Goal: Transaction & Acquisition: Purchase product/service

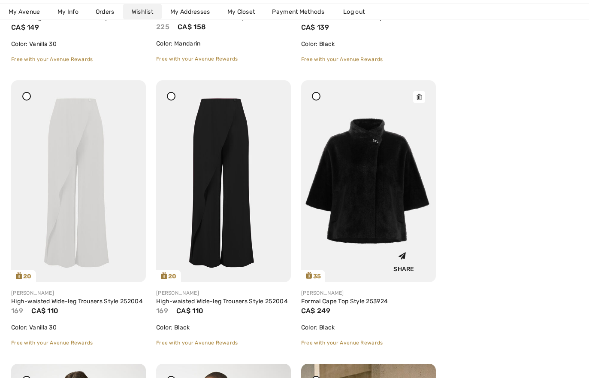
scroll to position [944, 0]
click at [228, 182] on img at bounding box center [223, 181] width 135 height 202
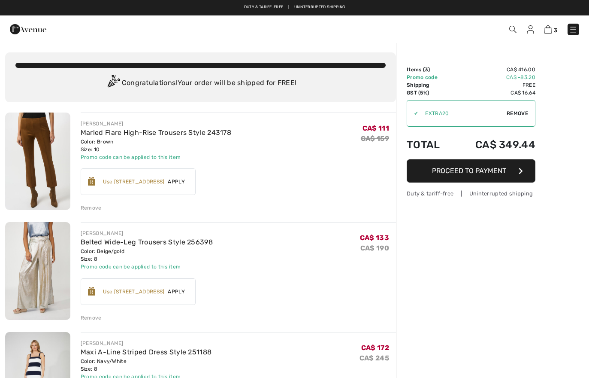
checkbox input "true"
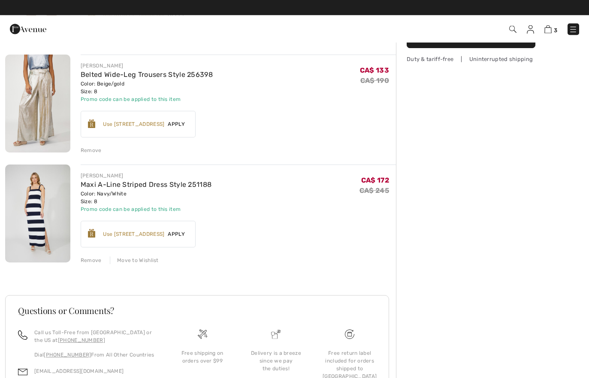
scroll to position [166, 0]
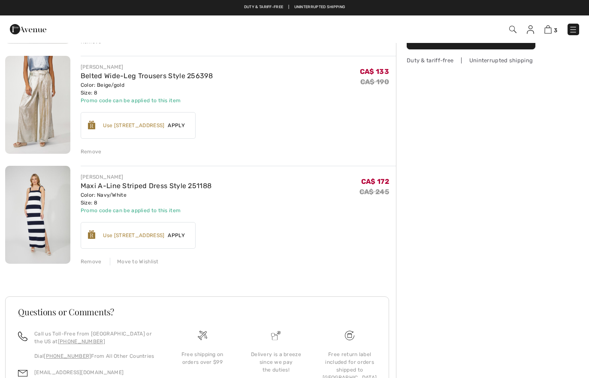
click at [89, 262] on div "Remove" at bounding box center [91, 261] width 21 height 8
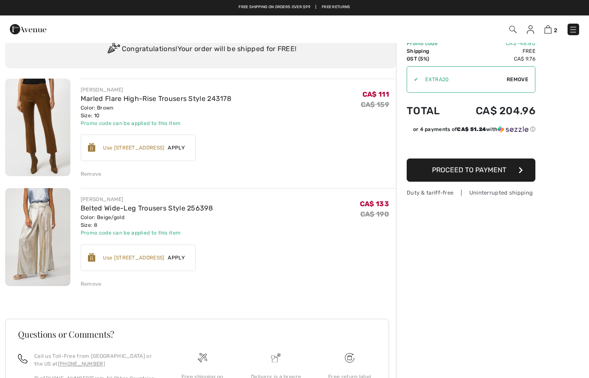
scroll to position [0, 0]
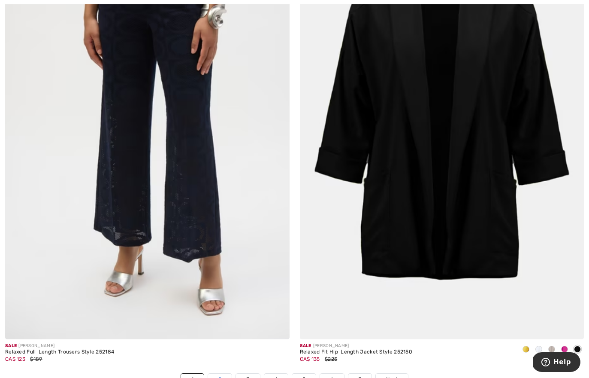
scroll to position [8624, 0]
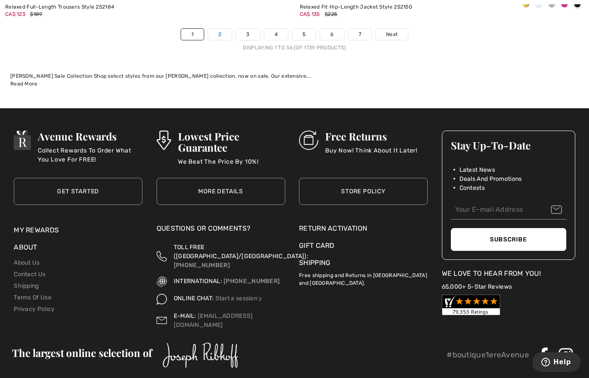
click at [220, 30] on link "2" at bounding box center [220, 34] width 24 height 11
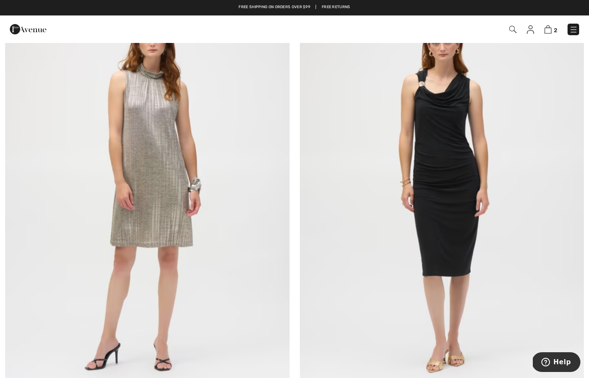
scroll to position [4418, 0]
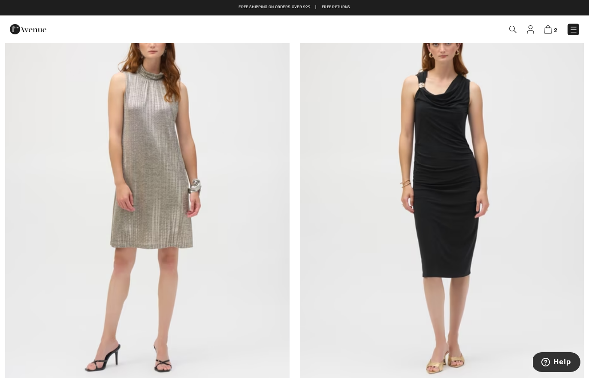
click at [125, 132] on img at bounding box center [147, 193] width 284 height 427
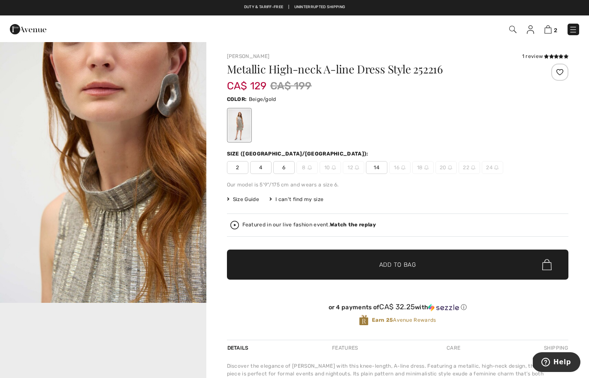
scroll to position [366, 0]
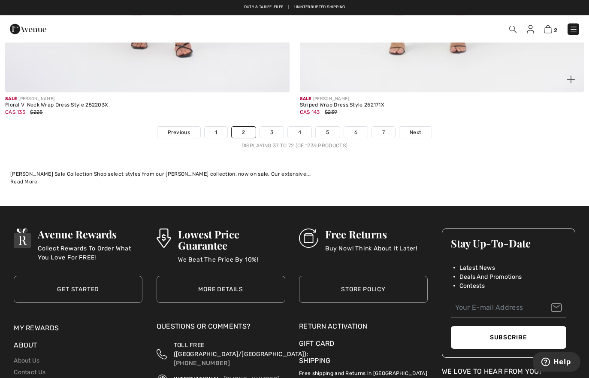
scroll to position [8514, 0]
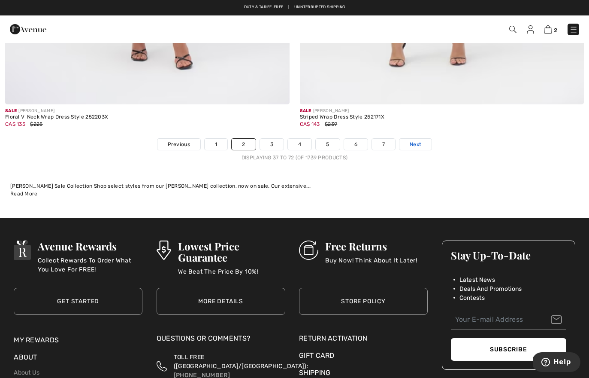
click at [418, 140] on span "Next" at bounding box center [416, 144] width 12 height 8
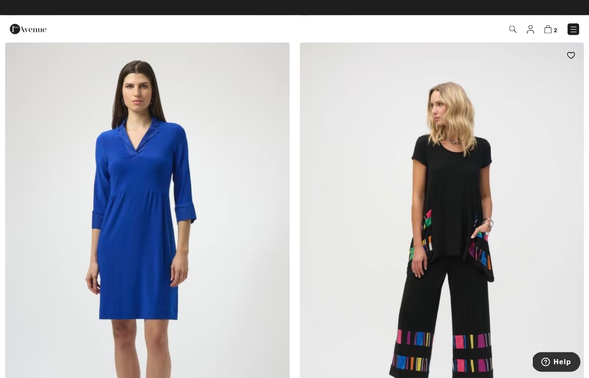
scroll to position [2425, 0]
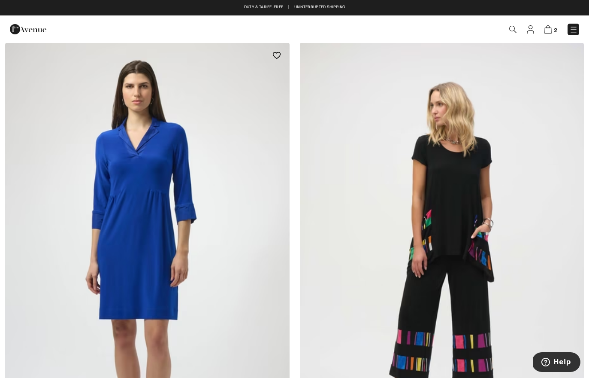
click at [170, 218] on img at bounding box center [147, 255] width 284 height 427
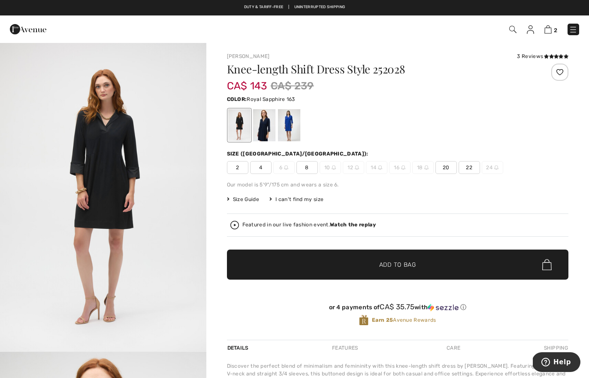
click at [288, 124] on div at bounding box center [289, 125] width 22 height 32
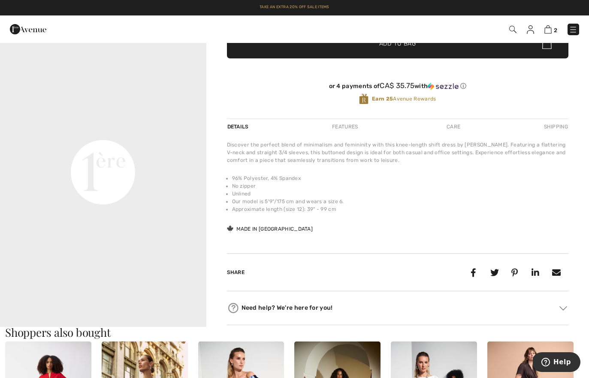
scroll to position [220, 0]
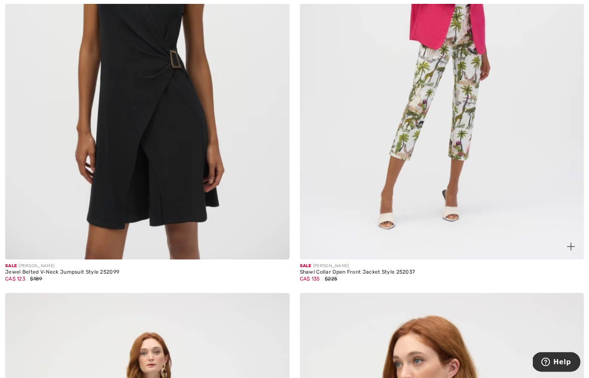
scroll to position [6059, 0]
click at [204, 137] on img at bounding box center [147, 46] width 284 height 427
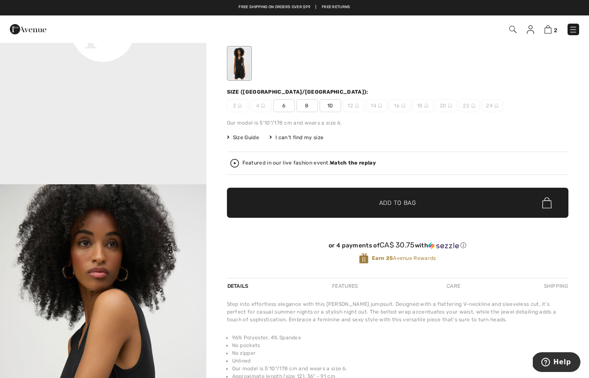
scroll to position [52, 0]
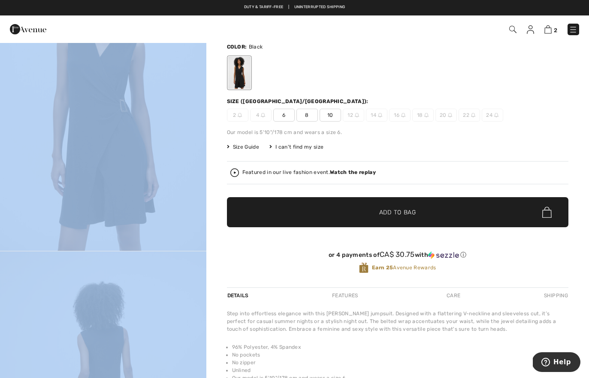
scroll to position [0, 0]
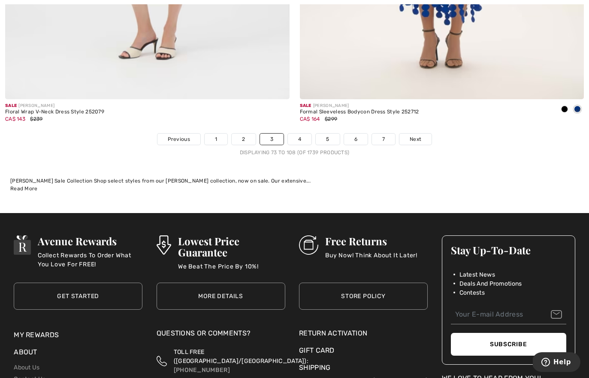
scroll to position [8522, 0]
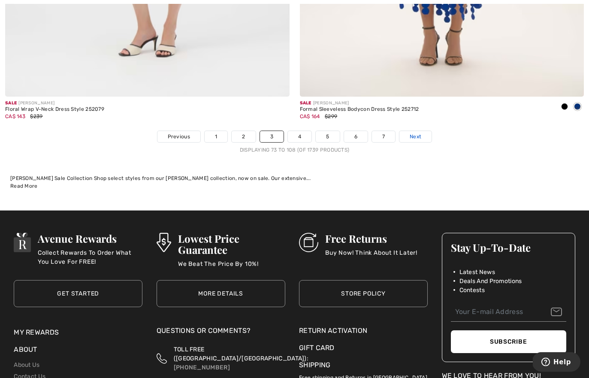
click at [416, 133] on span "Next" at bounding box center [416, 137] width 12 height 8
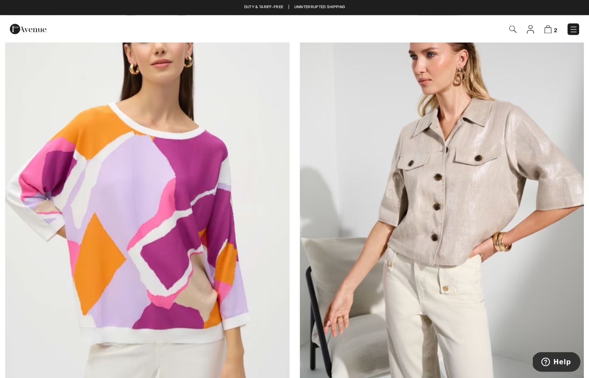
scroll to position [3022, 0]
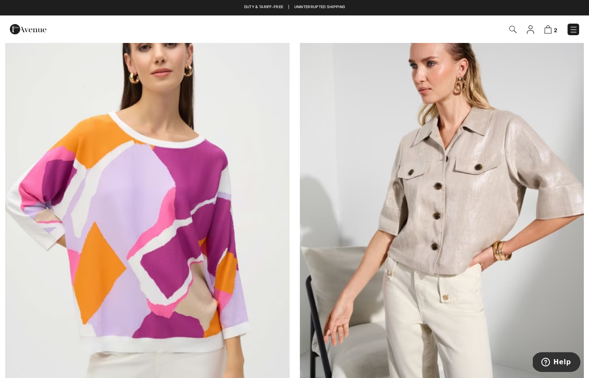
click at [433, 176] on img at bounding box center [442, 208] width 284 height 427
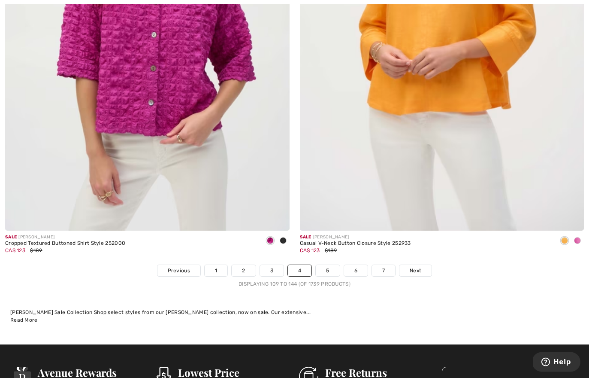
scroll to position [8510, 0]
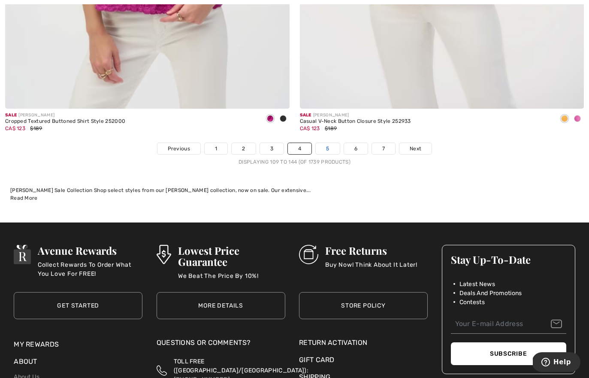
click at [330, 143] on link "5" at bounding box center [328, 148] width 24 height 11
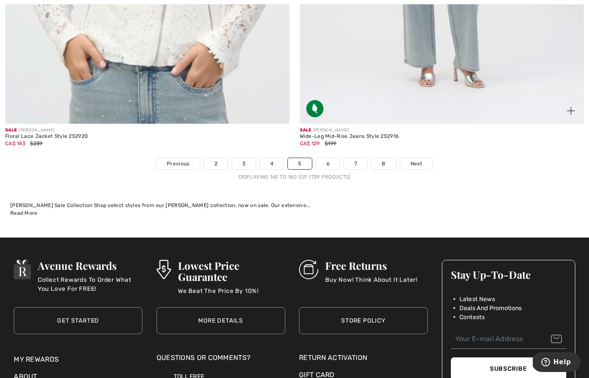
scroll to position [8498, 0]
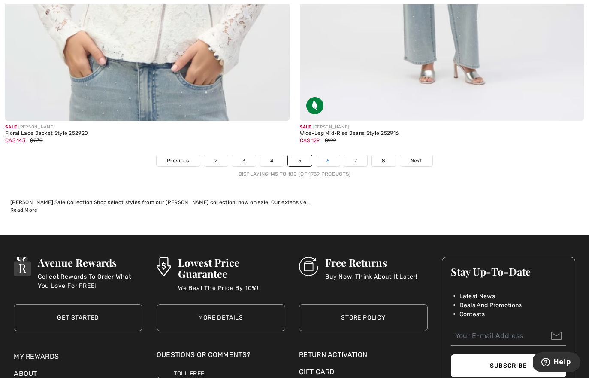
click at [329, 155] on link "6" at bounding box center [328, 160] width 24 height 11
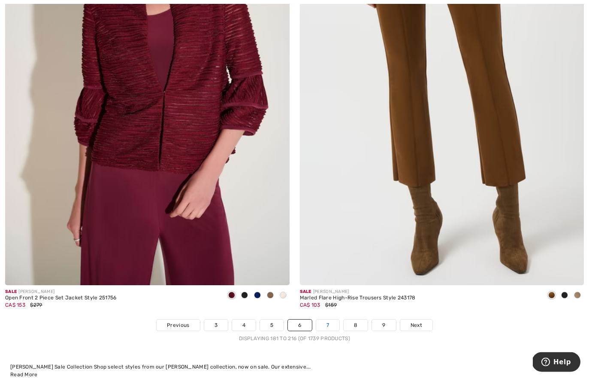
scroll to position [8334, 0]
click at [331, 319] on link "7" at bounding box center [327, 324] width 23 height 11
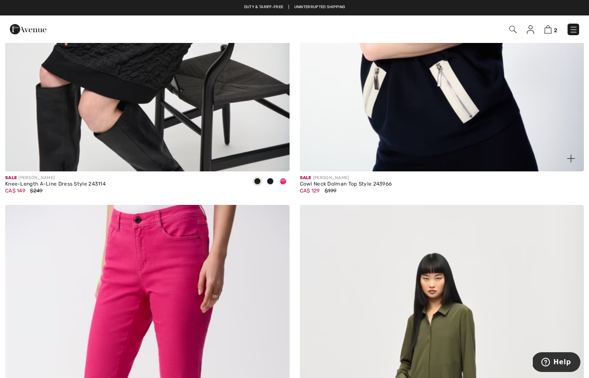
scroll to position [421, 0]
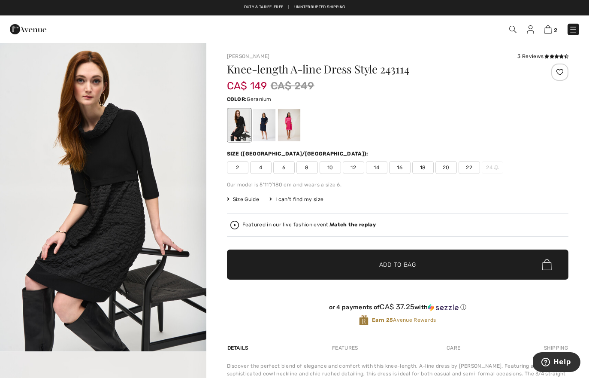
click at [289, 119] on div at bounding box center [289, 125] width 22 height 32
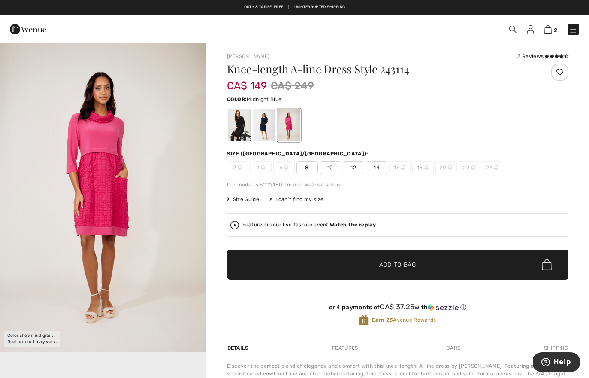
click at [265, 123] on div at bounding box center [264, 125] width 22 height 32
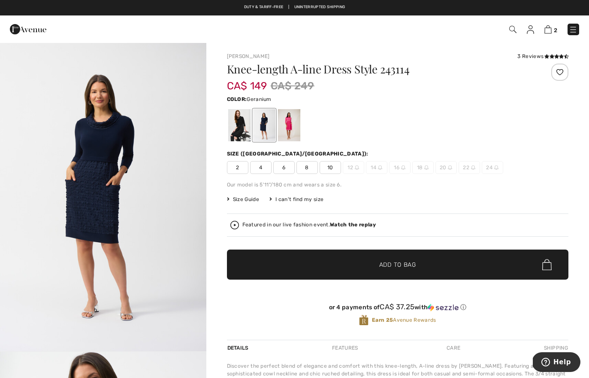
click at [290, 121] on div at bounding box center [289, 125] width 22 height 32
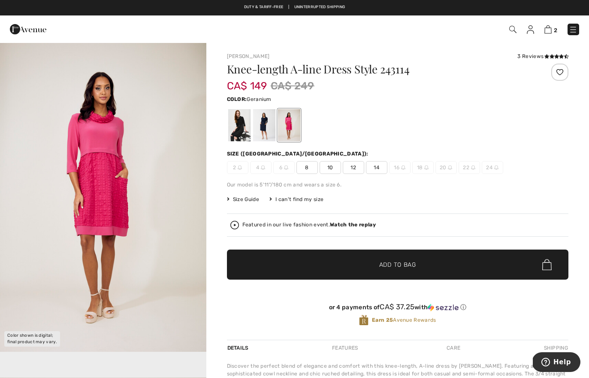
click at [531, 31] on img at bounding box center [530, 29] width 7 height 9
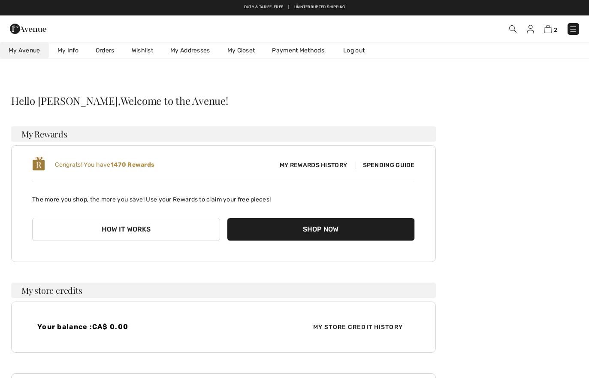
click at [233, 51] on link "My Closet" at bounding box center [241, 50] width 45 height 16
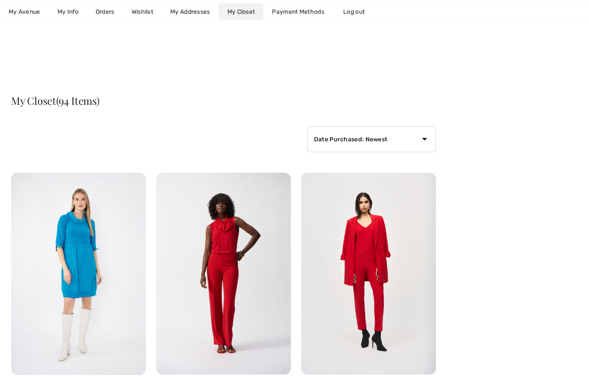
scroll to position [1, 0]
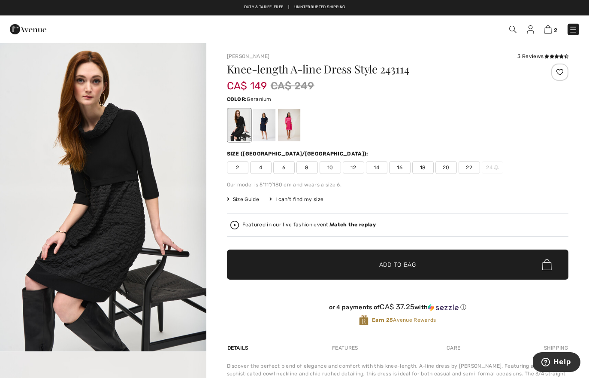
click at [285, 124] on div at bounding box center [289, 125] width 22 height 32
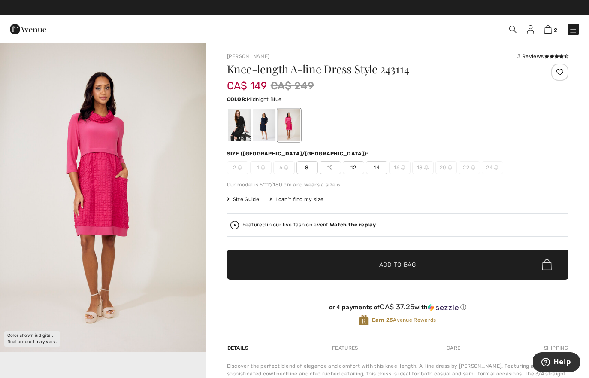
click at [267, 130] on div at bounding box center [264, 125] width 22 height 32
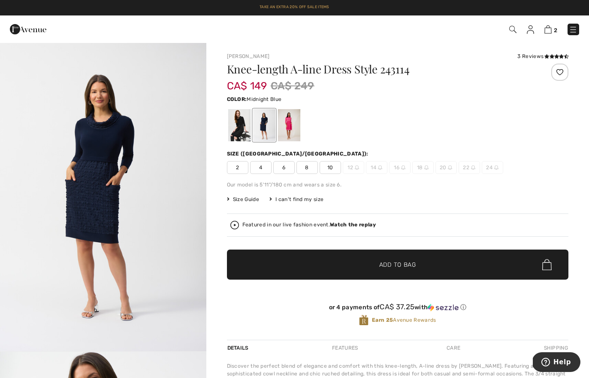
click at [306, 167] on span "8" at bounding box center [306, 167] width 21 height 13
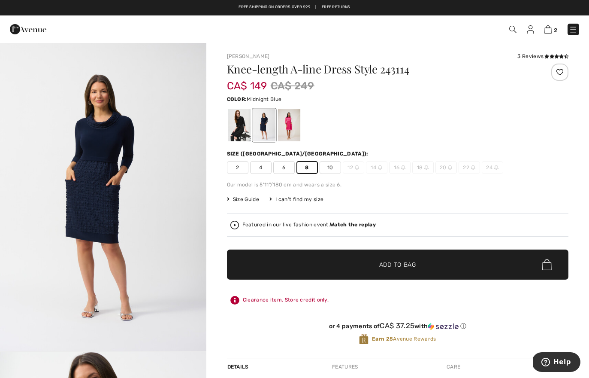
click at [285, 169] on span "6" at bounding box center [283, 167] width 21 height 13
click at [299, 168] on span "8" at bounding box center [306, 167] width 21 height 13
click at [531, 32] on img at bounding box center [530, 29] width 7 height 9
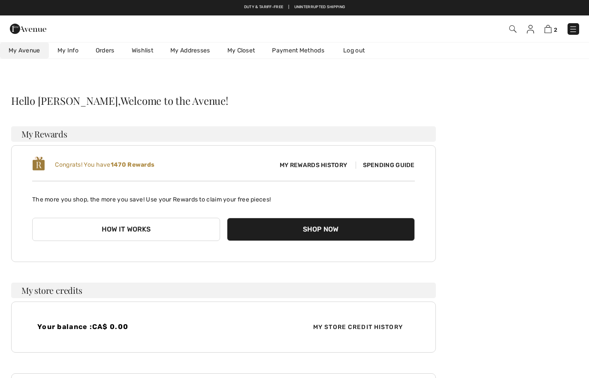
click at [236, 50] on link "My Closet" at bounding box center [241, 50] width 45 height 16
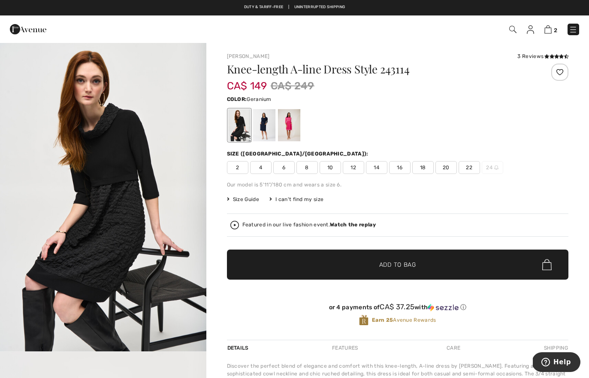
click at [292, 123] on div at bounding box center [289, 125] width 22 height 32
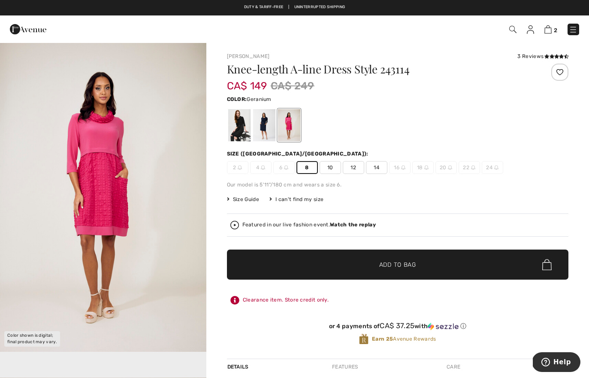
click at [303, 258] on span "✔ Added to Bag Add to Bag" at bounding box center [398, 264] width 342 height 30
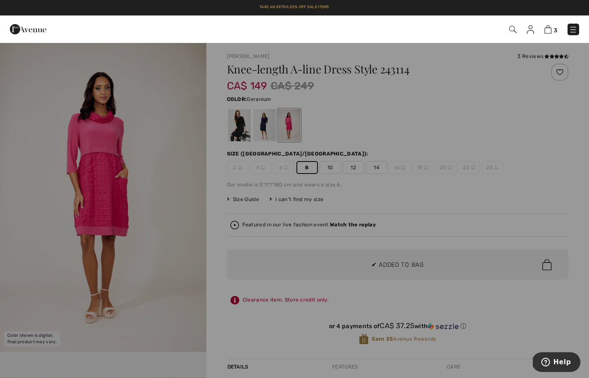
click at [264, 136] on div at bounding box center [294, 189] width 589 height 378
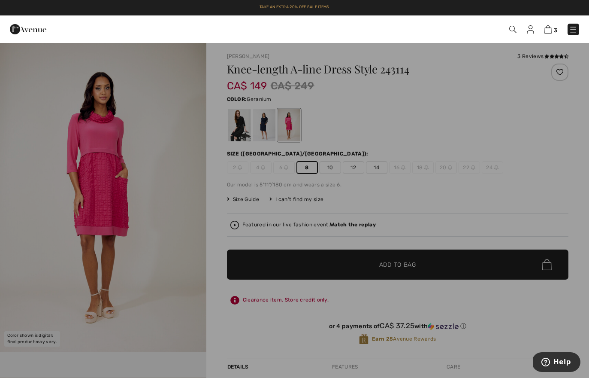
click at [266, 118] on div at bounding box center [294, 189] width 589 height 378
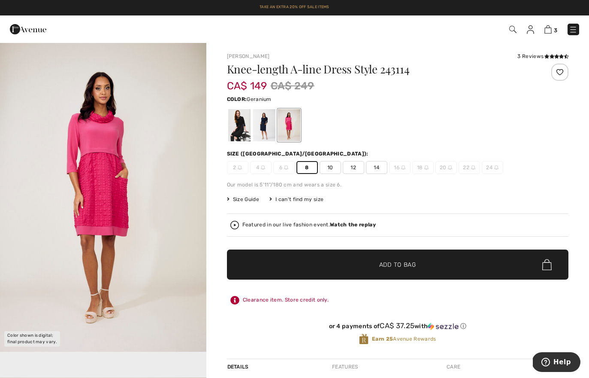
click at [266, 118] on div at bounding box center [264, 125] width 22 height 32
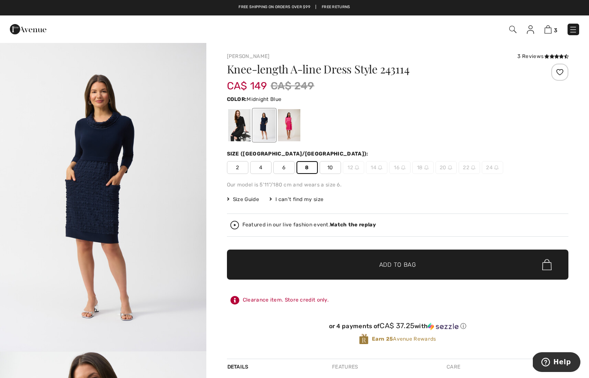
click at [293, 267] on span "✔ Added to Bag Add to Bag" at bounding box center [398, 264] width 342 height 30
click at [549, 29] on img at bounding box center [548, 29] width 7 height 8
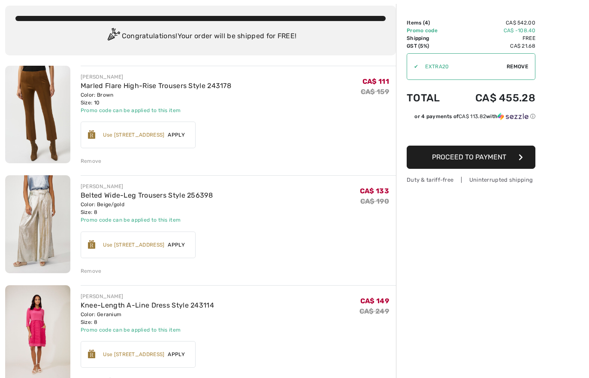
scroll to position [47, 0]
click at [86, 163] on div "Remove" at bounding box center [91, 161] width 21 height 8
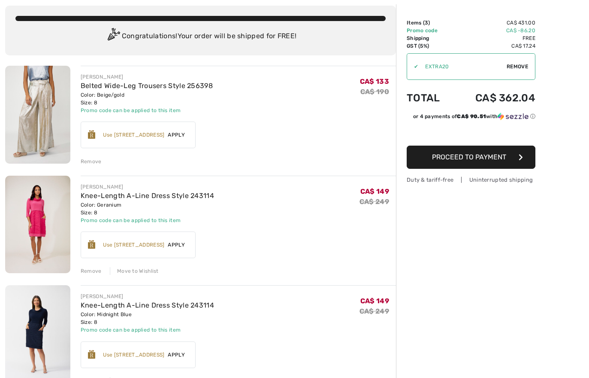
click at [123, 274] on div "Move to Wishlist" at bounding box center [134, 271] width 49 height 8
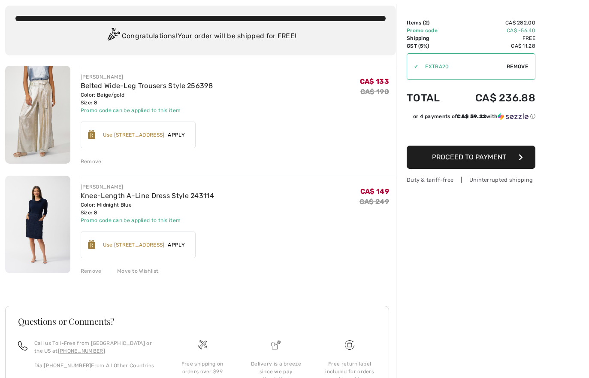
click at [142, 273] on div "Move to Wishlist" at bounding box center [134, 271] width 49 height 8
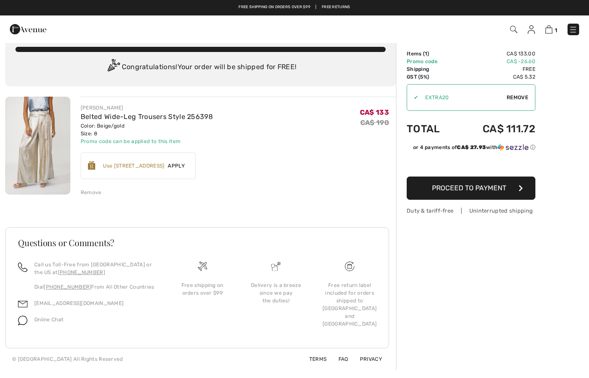
scroll to position [0, 0]
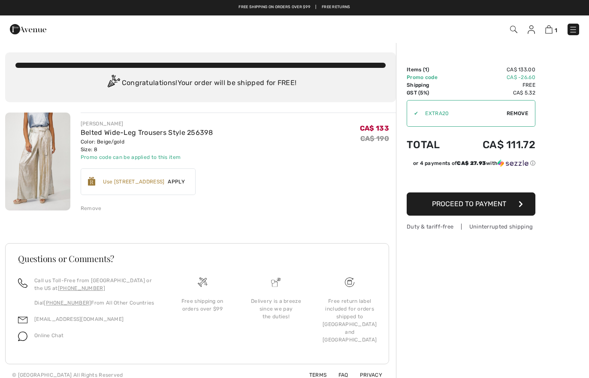
click at [535, 27] on img at bounding box center [531, 29] width 7 height 9
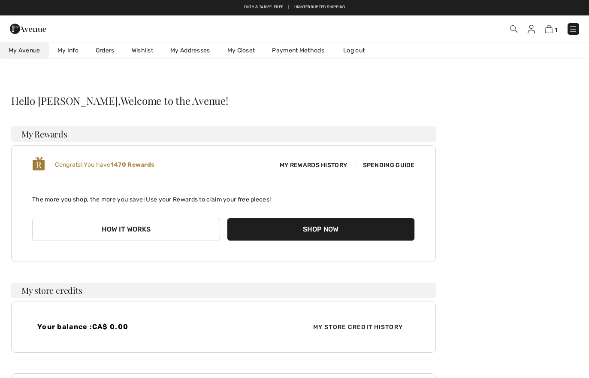
click at [144, 51] on link "Wishlist" at bounding box center [142, 50] width 39 height 16
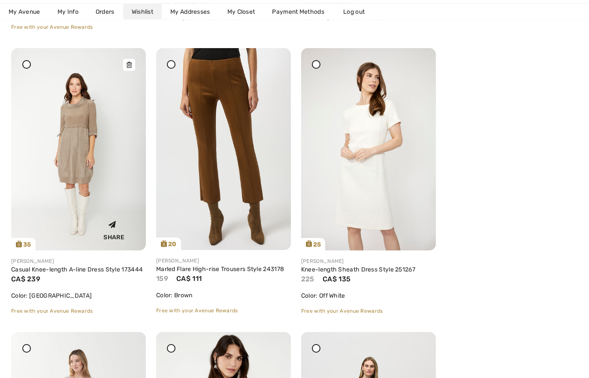
scroll to position [2141, 0]
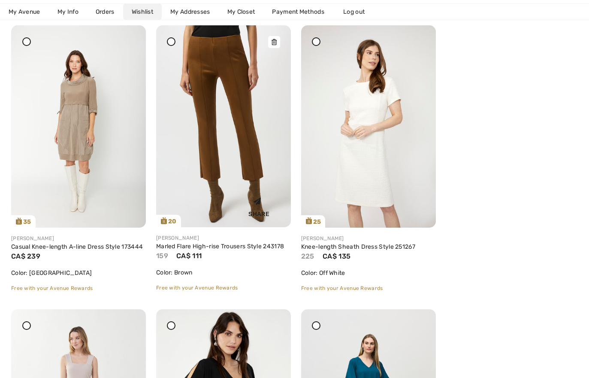
click at [212, 147] on img at bounding box center [223, 126] width 135 height 202
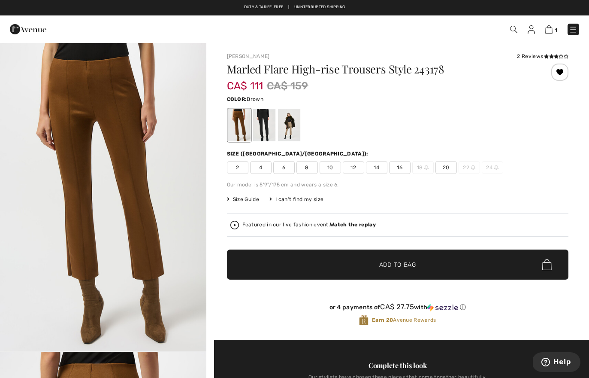
click at [332, 166] on span "10" at bounding box center [330, 167] width 21 height 13
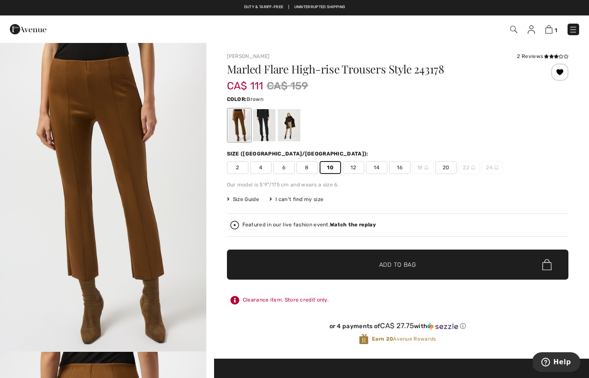
click at [286, 269] on span "✔ Added to Bag Add to Bag" at bounding box center [398, 264] width 342 height 30
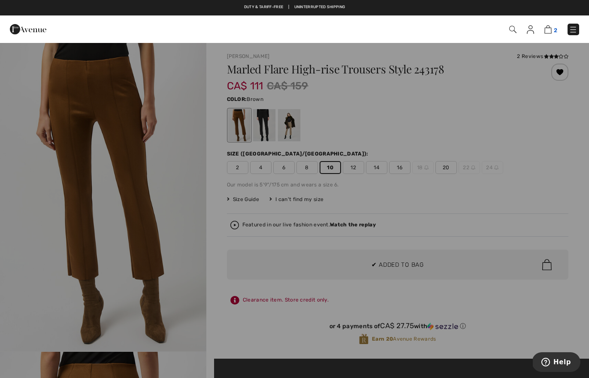
click at [547, 27] on img at bounding box center [548, 29] width 7 height 8
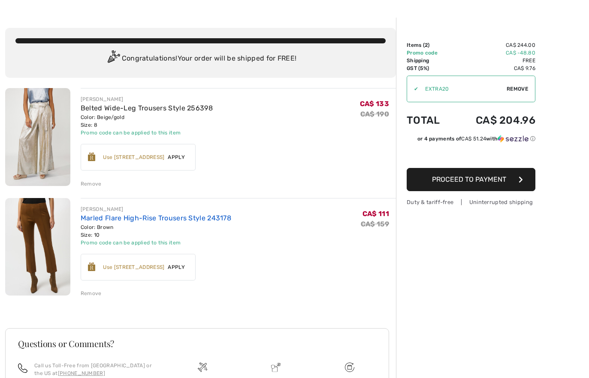
scroll to position [24, 0]
click at [36, 151] on img at bounding box center [37, 137] width 65 height 98
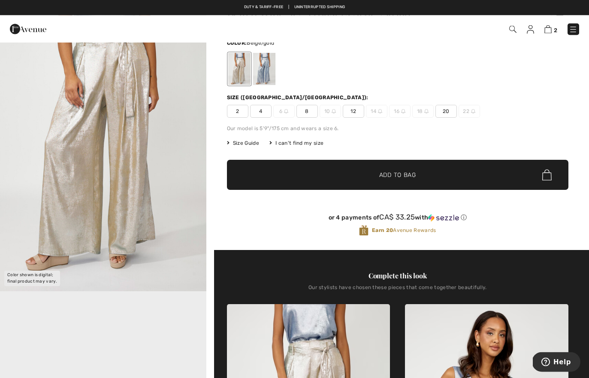
scroll to position [39, 0]
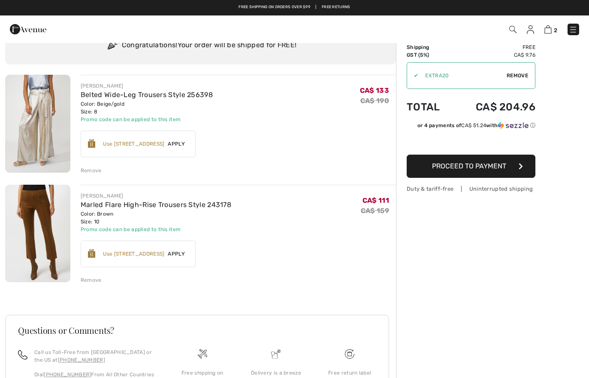
click at [94, 171] on div "Remove" at bounding box center [91, 170] width 21 height 8
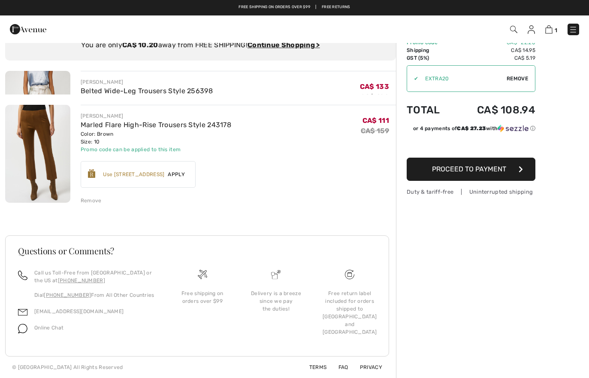
scroll to position [29, 0]
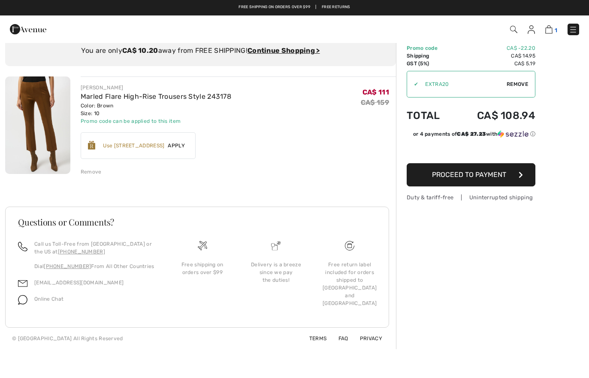
click at [548, 28] on img at bounding box center [548, 29] width 7 height 8
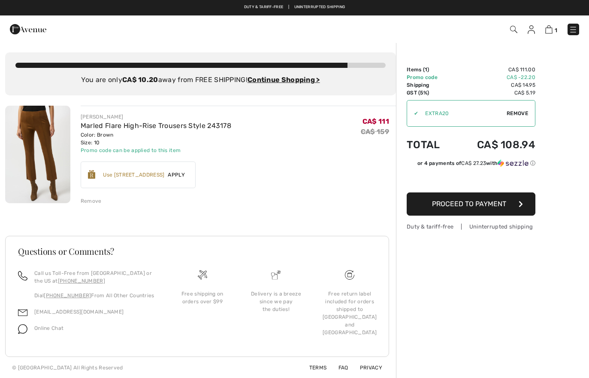
click at [531, 30] on img at bounding box center [531, 29] width 7 height 9
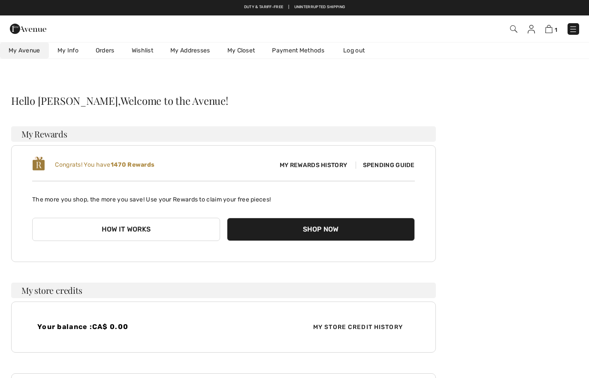
click at [154, 48] on link "Wishlist" at bounding box center [142, 50] width 39 height 16
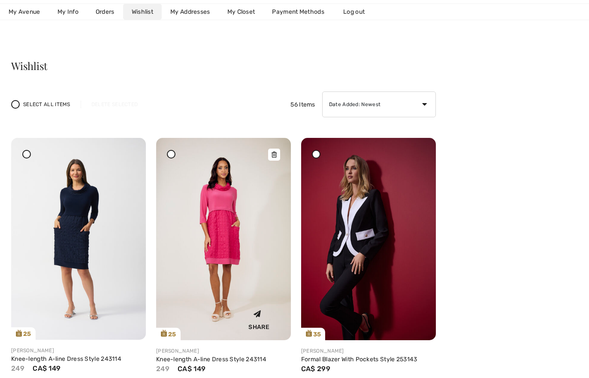
scroll to position [37, 0]
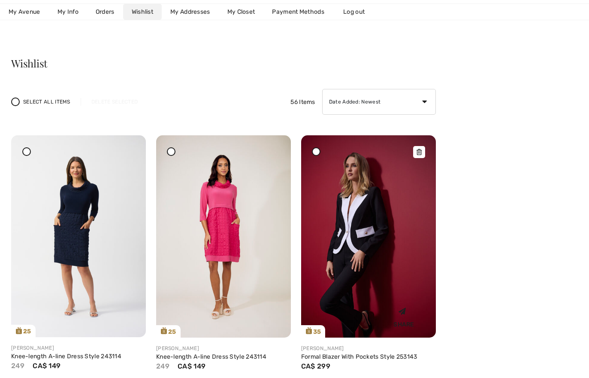
click at [343, 215] on img at bounding box center [368, 236] width 135 height 202
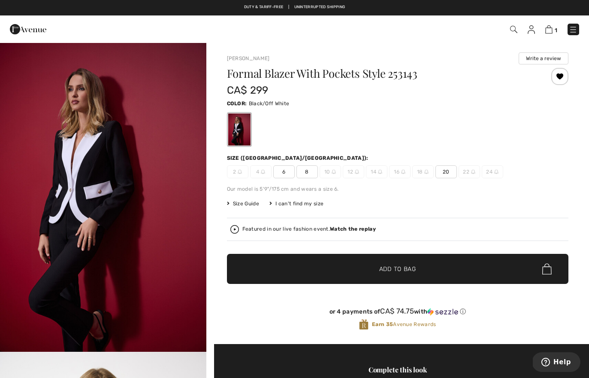
click at [290, 174] on span "6" at bounding box center [283, 171] width 21 height 13
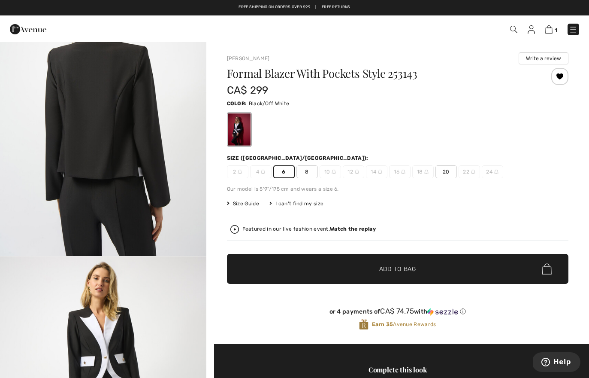
scroll to position [1083, 0]
click at [319, 266] on span "✔ Added to Bag Add to Bag" at bounding box center [398, 269] width 342 height 30
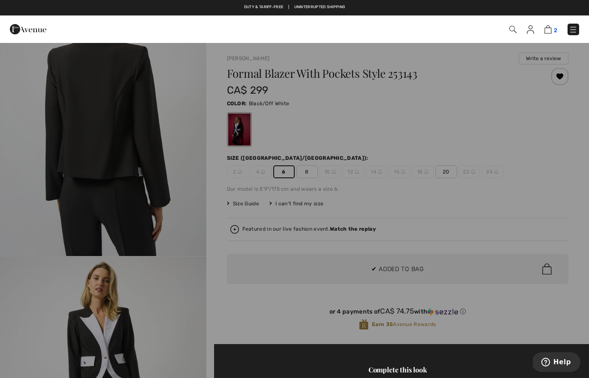
click at [549, 31] on img at bounding box center [548, 29] width 7 height 8
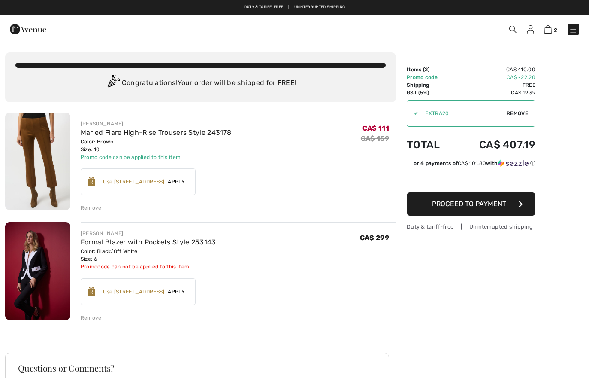
click at [85, 319] on div "Remove" at bounding box center [91, 318] width 21 height 8
